Goal: Task Accomplishment & Management: Use online tool/utility

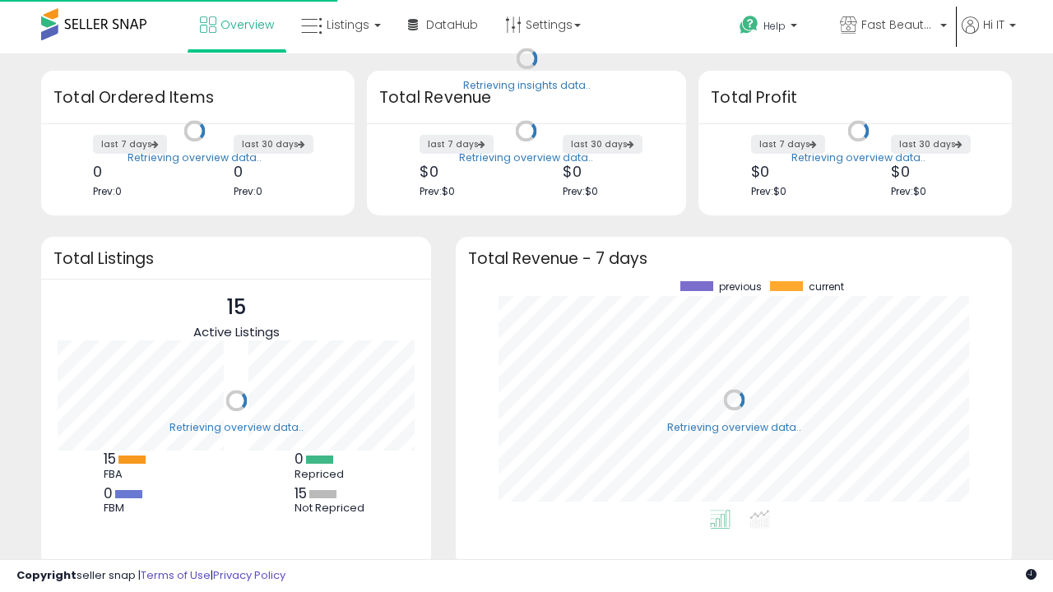
scroll to position [229, 523]
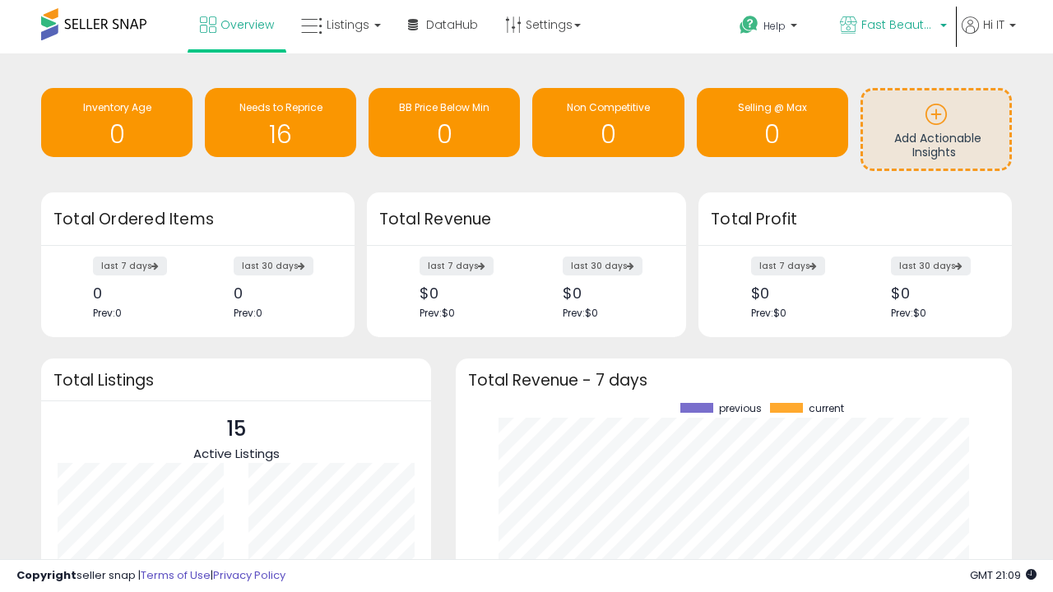
click at [891, 26] on span "Fast Beauty ([GEOGRAPHIC_DATA])" at bounding box center [898, 24] width 74 height 16
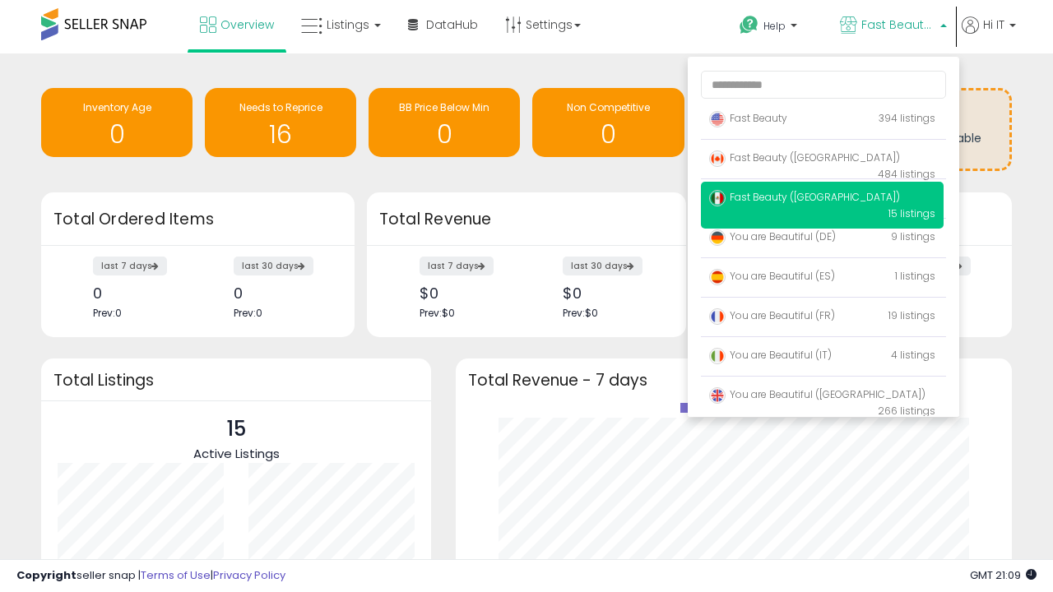
click at [821, 358] on span "You are Beautiful (IT)" at bounding box center [770, 355] width 123 height 14
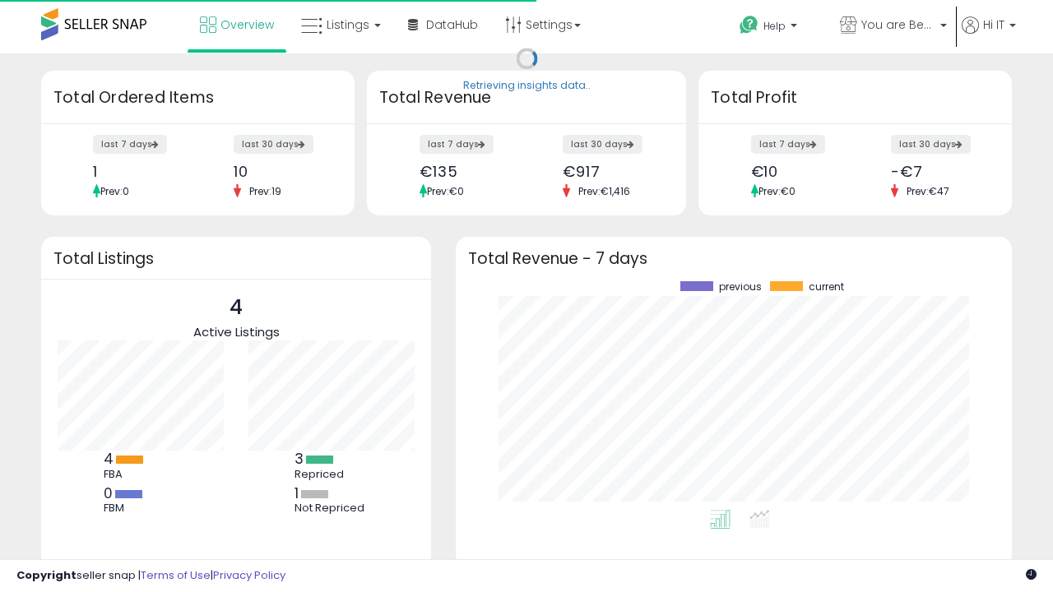
scroll to position [229, 523]
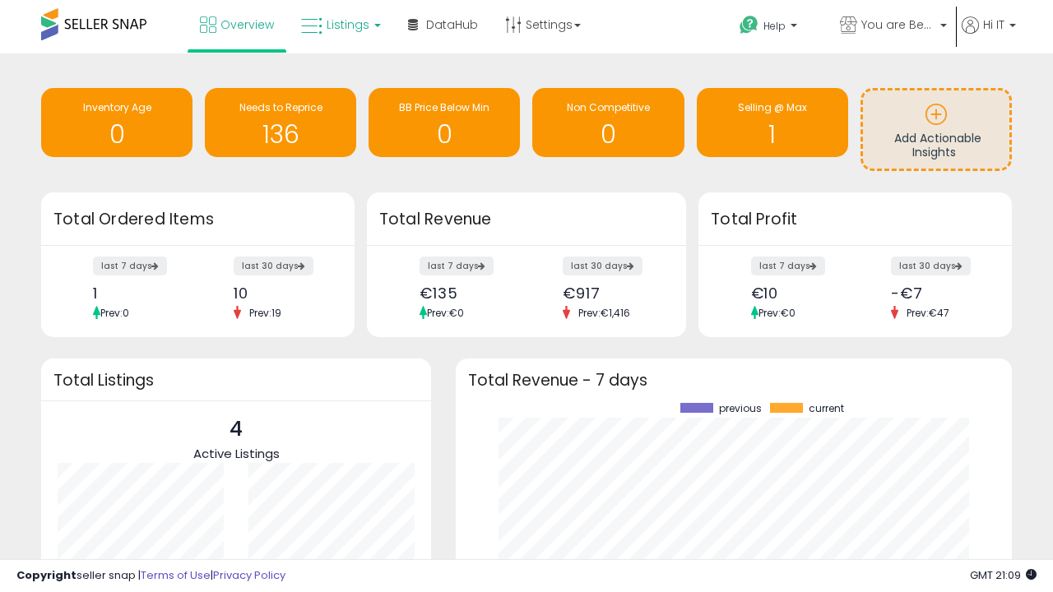
click at [339, 25] on span "Listings" at bounding box center [347, 24] width 43 height 16
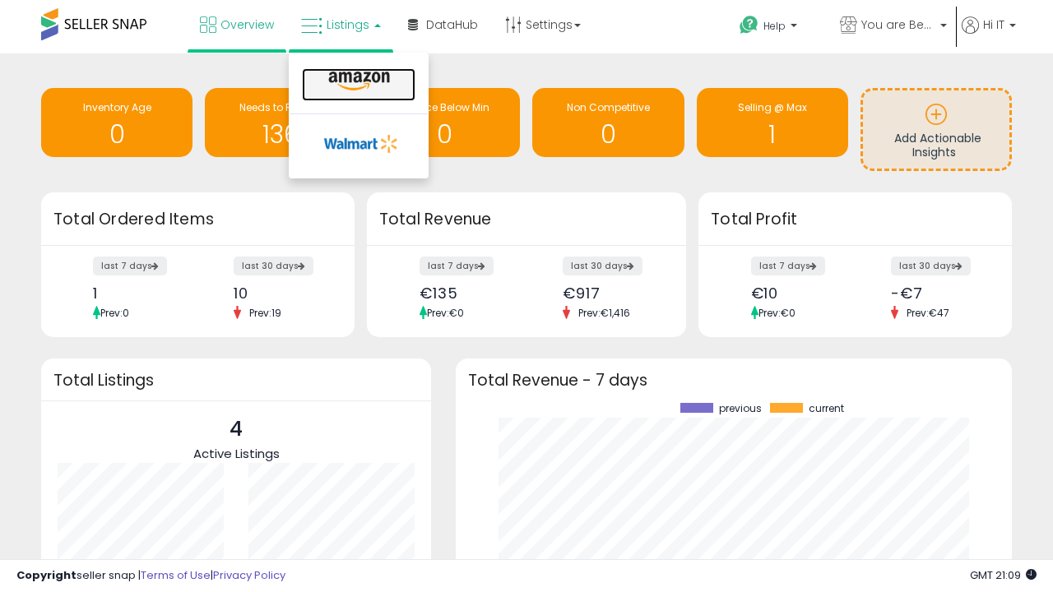
click at [357, 81] on icon at bounding box center [359, 81] width 72 height 21
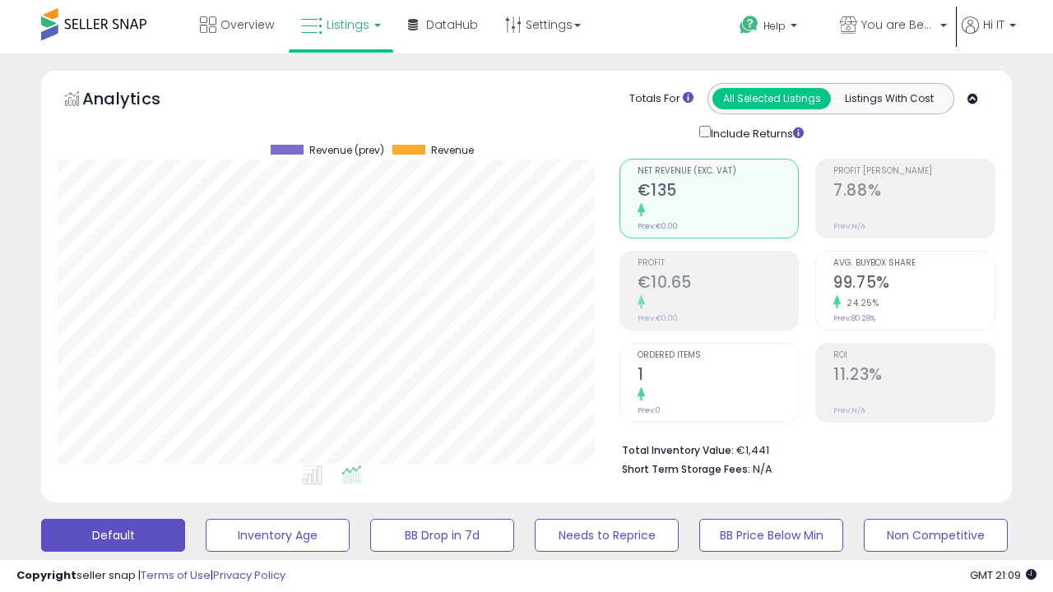
scroll to position [319, 0]
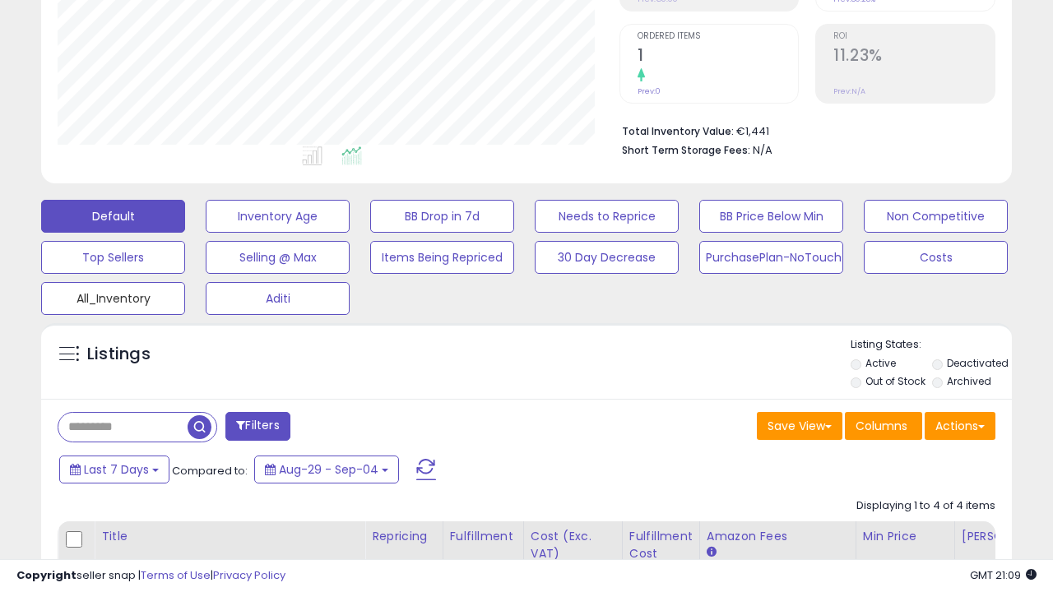
click at [113, 295] on button "All_Inventory" at bounding box center [113, 298] width 144 height 33
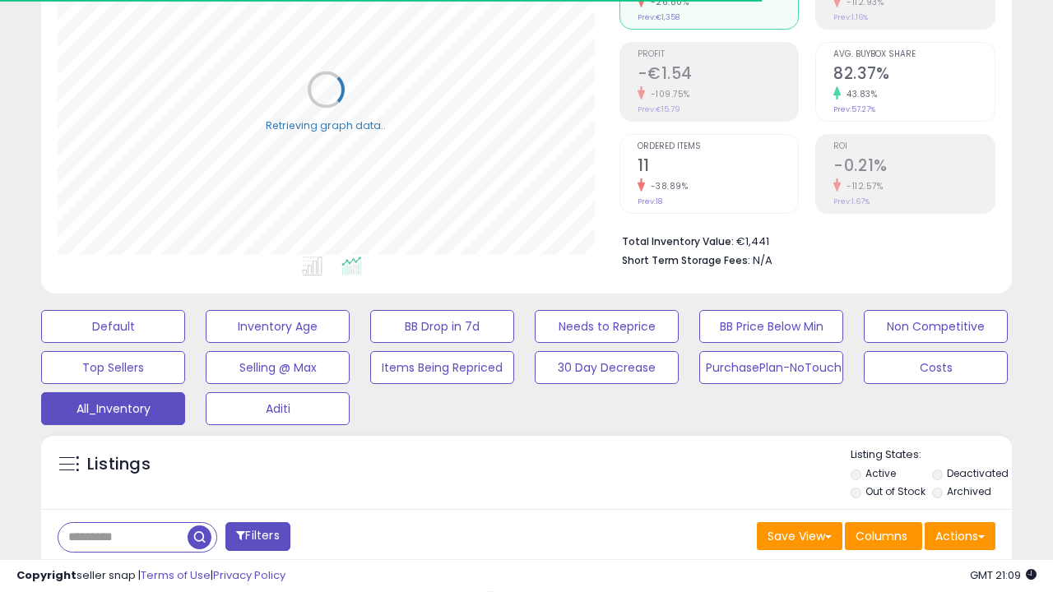
scroll to position [491, 0]
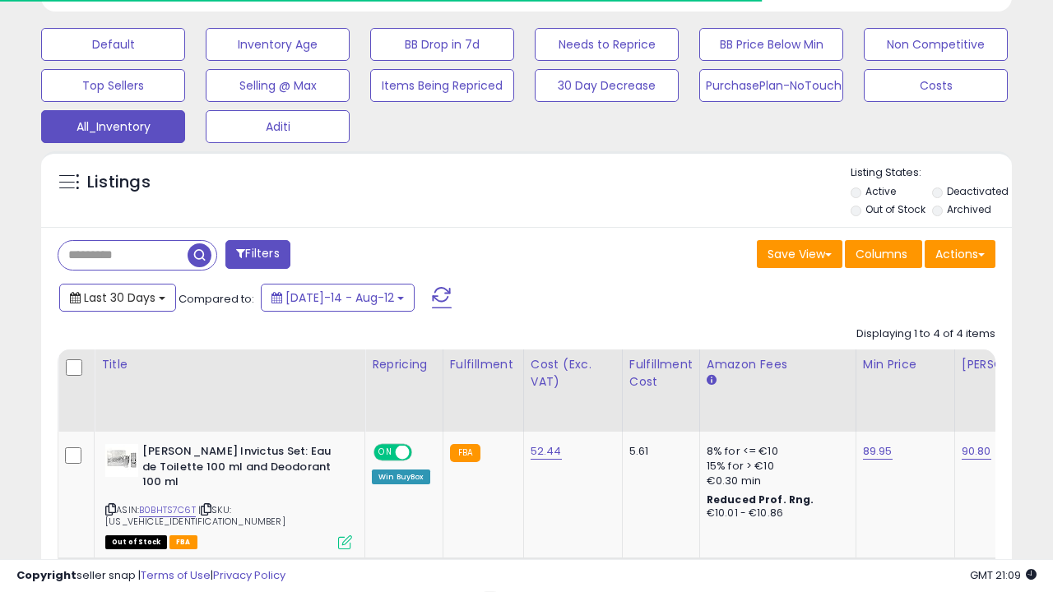
click at [117, 296] on span "Last 30 Days" at bounding box center [120, 297] width 72 height 16
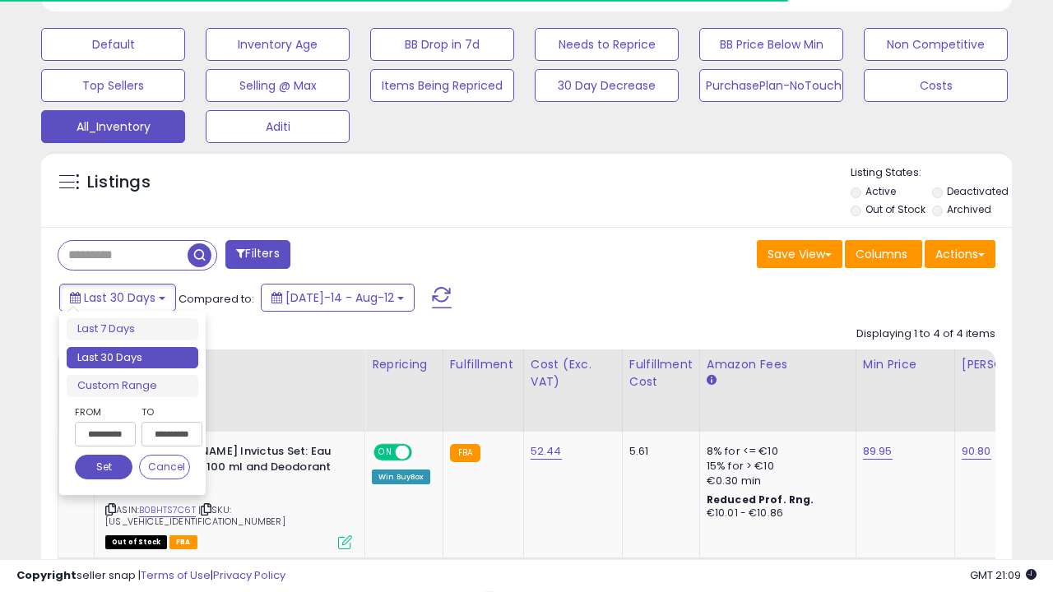
click at [132, 358] on li "Last 30 Days" at bounding box center [133, 358] width 132 height 22
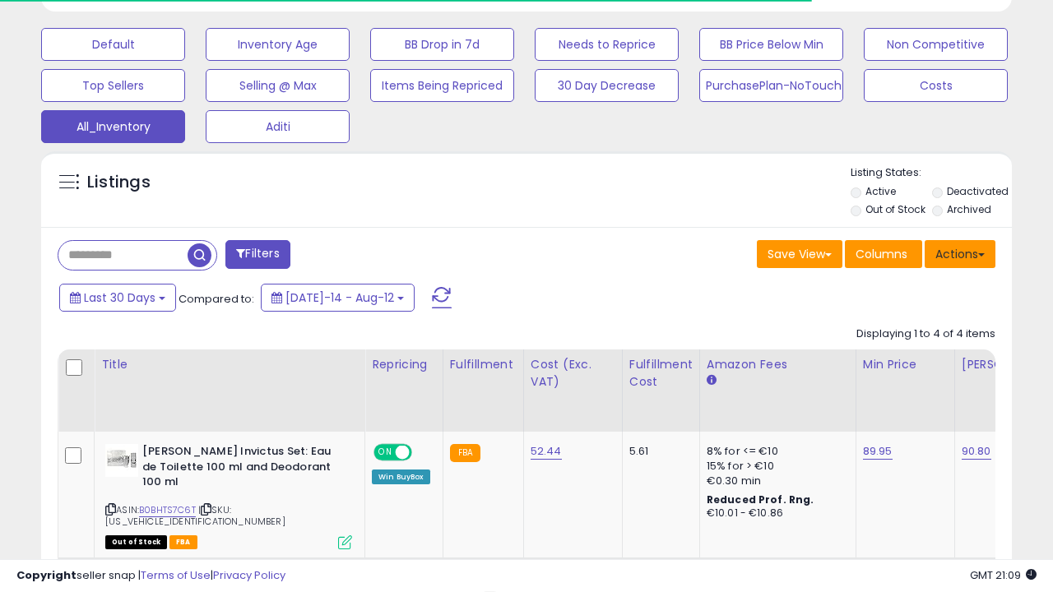
click at [960, 252] on button "Actions" at bounding box center [959, 254] width 71 height 28
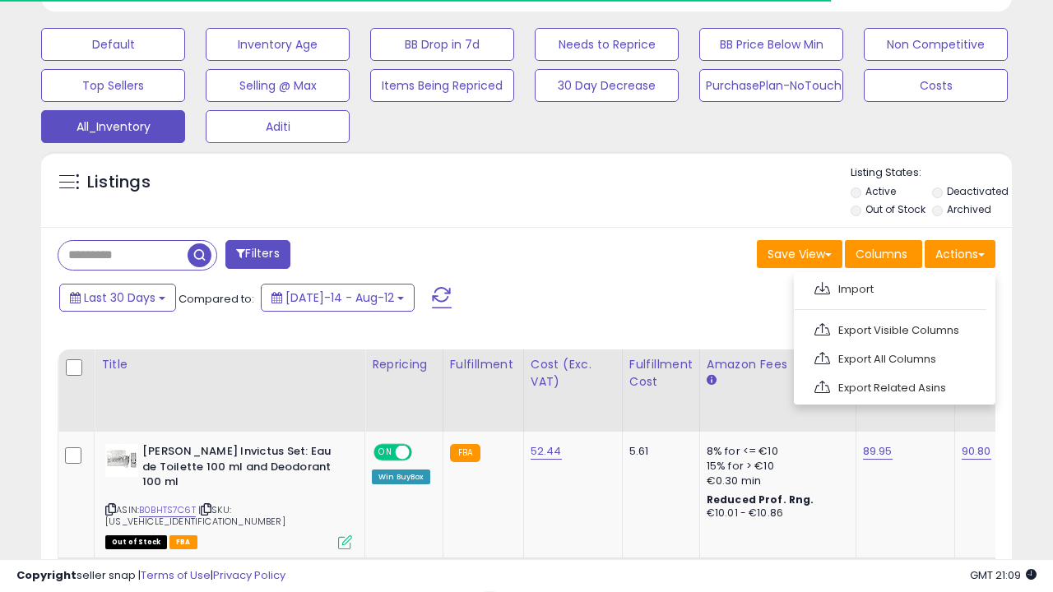
click at [892, 357] on link "Export All Columns" at bounding box center [893, 358] width 180 height 25
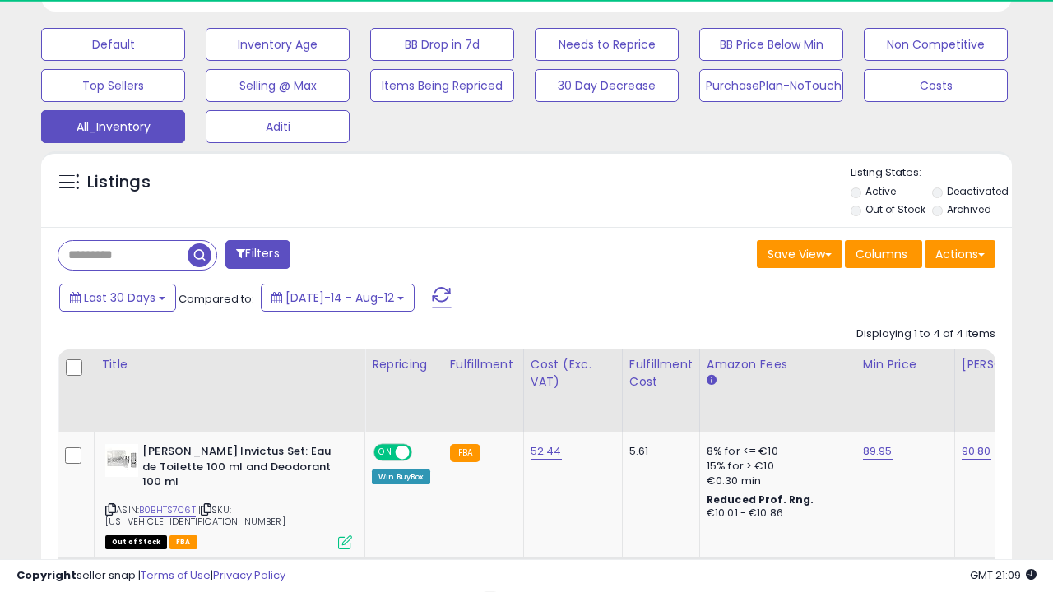
scroll to position [337, 561]
